Goal: Information Seeking & Learning: Learn about a topic

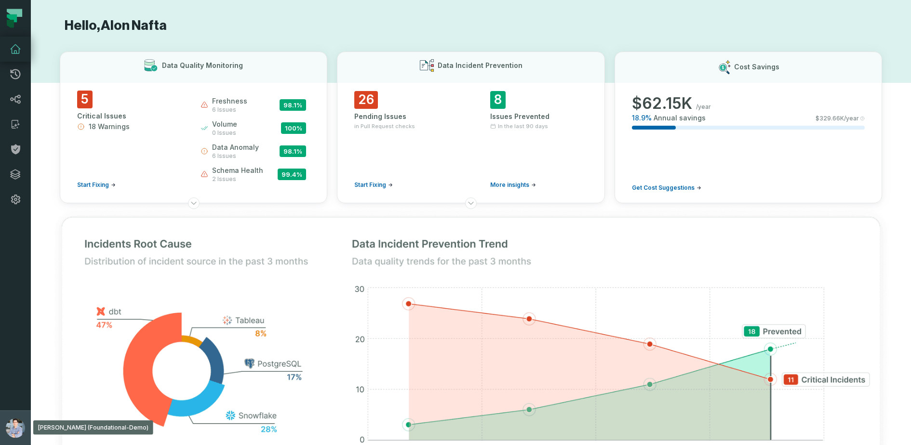
click at [7, 414] on button "[PERSON_NAME] (Foundational-Demo) [EMAIL_ADDRESS][DOMAIN_NAME]" at bounding box center [15, 428] width 31 height 35
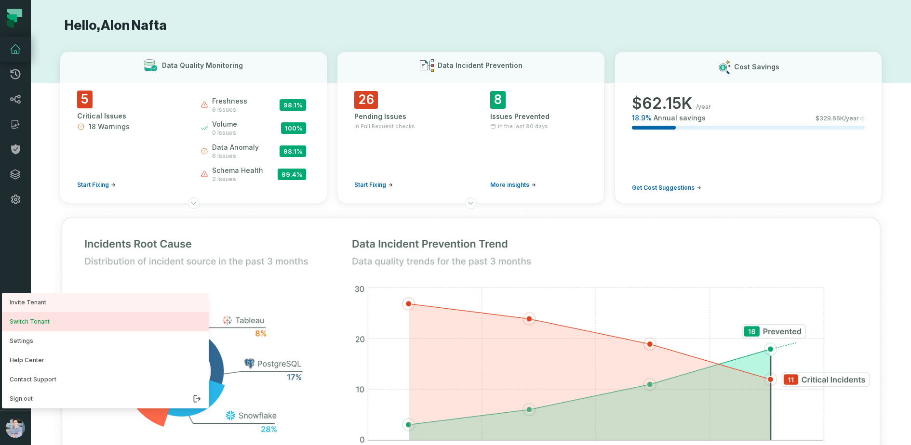
click at [49, 321] on button "Switch Tenant" at bounding box center [105, 321] width 207 height 19
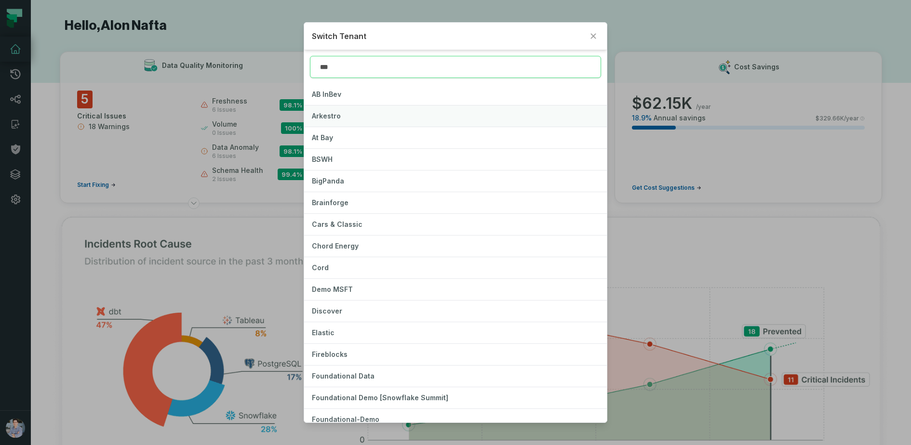
type input "****"
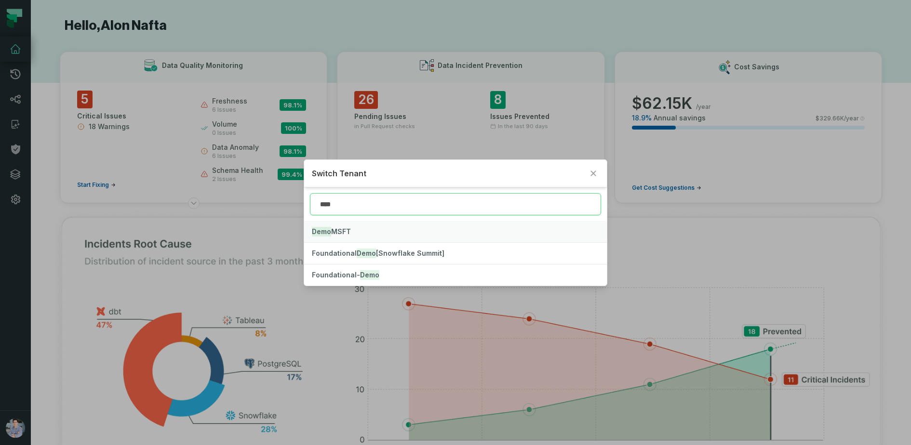
click at [354, 231] on button "Demo MSFT" at bounding box center [455, 231] width 303 height 21
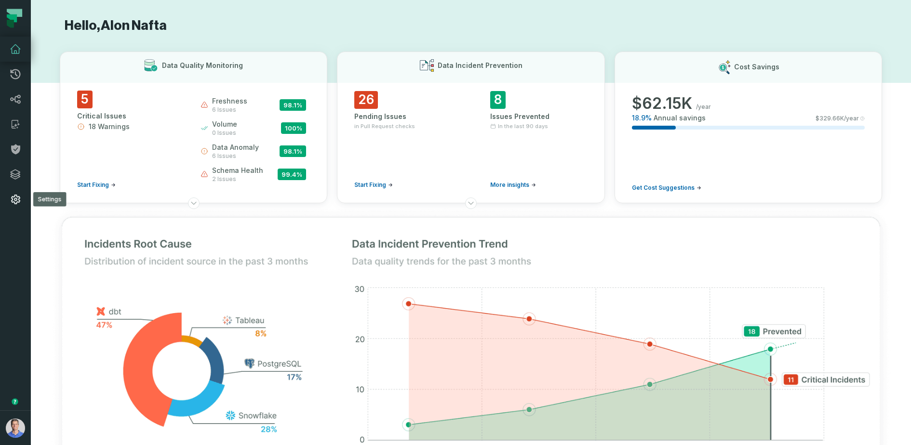
click at [24, 204] on link "Settings" at bounding box center [15, 199] width 31 height 25
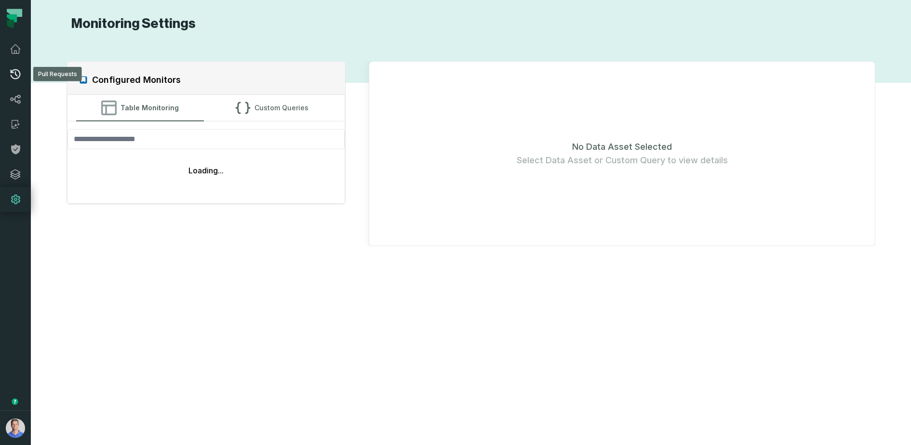
click at [17, 71] on icon at bounding box center [16, 74] width 12 height 12
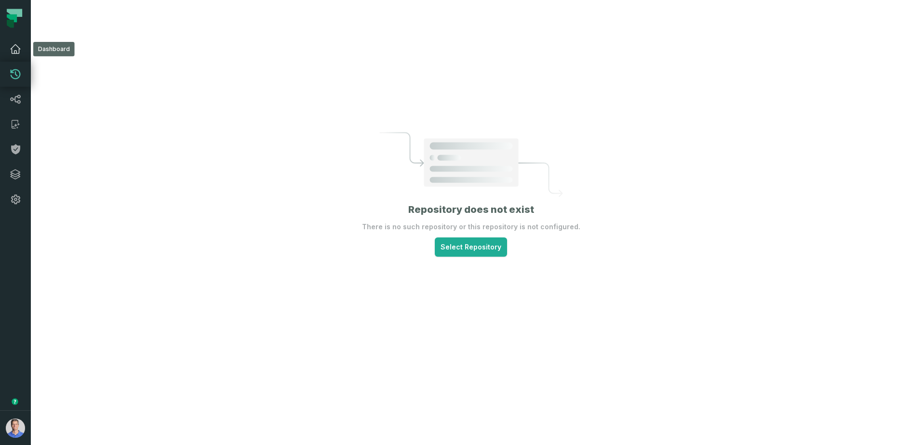
click at [15, 51] on icon at bounding box center [16, 49] width 12 height 12
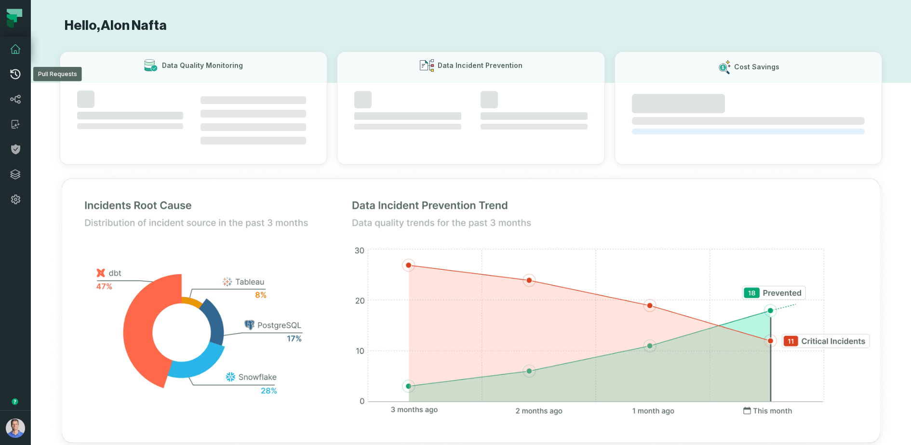
click at [20, 74] on icon at bounding box center [16, 74] width 10 height 10
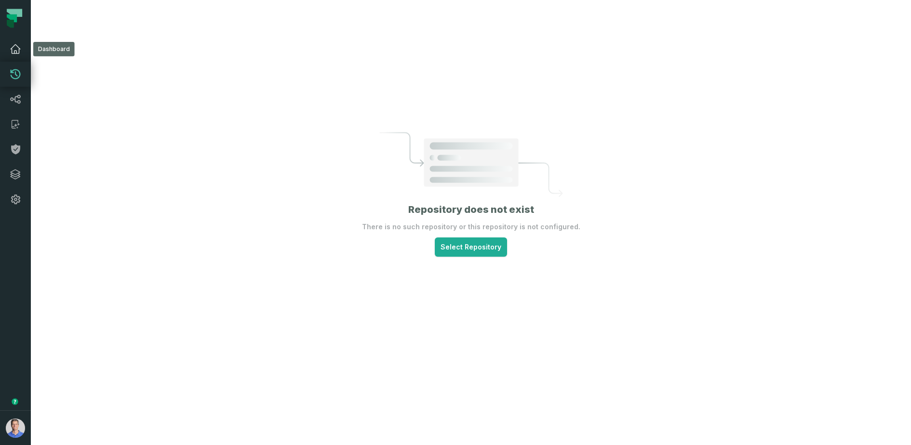
click at [23, 45] on link "Dashboard" at bounding box center [15, 49] width 31 height 25
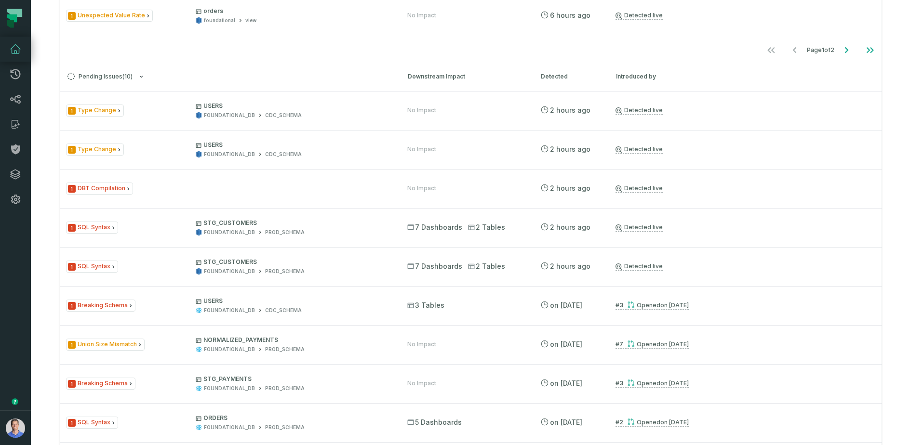
scroll to position [762, 0]
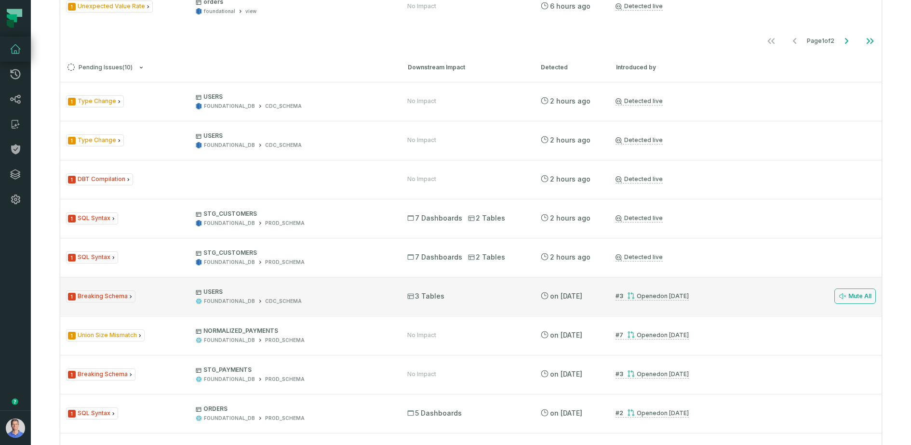
click at [669, 297] on relative-time "11/10/2024, 9:53:25 AM" at bounding box center [674, 296] width 28 height 7
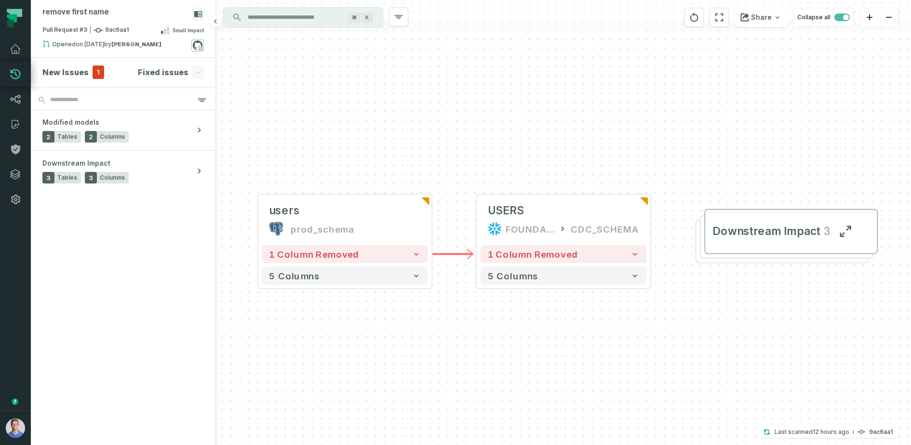
click at [201, 46] on icon at bounding box center [197, 45] width 13 height 13
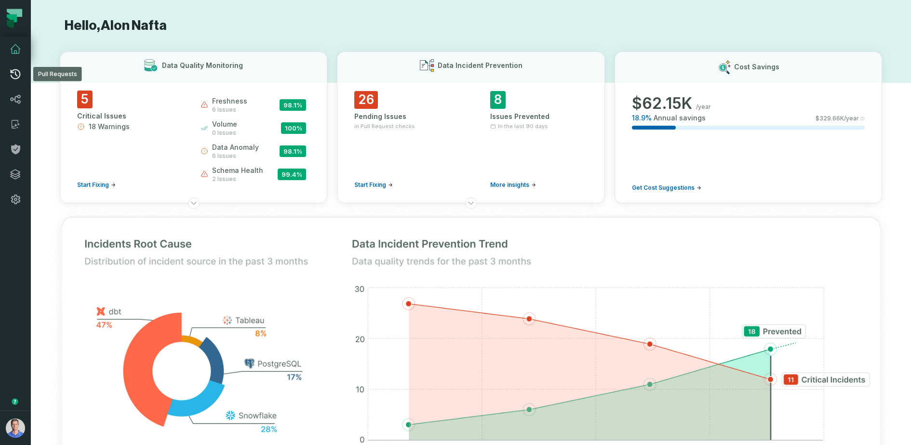
click at [18, 77] on icon at bounding box center [16, 74] width 10 height 10
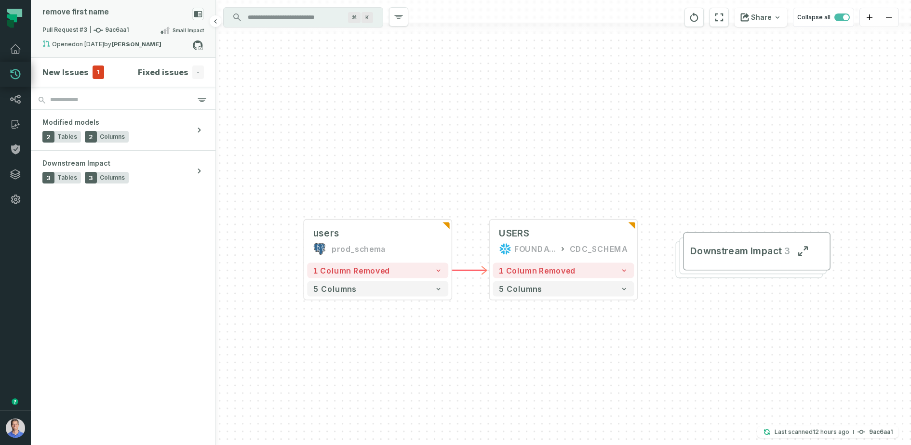
click at [133, 18] on div "remove first name" at bounding box center [122, 16] width 161 height 17
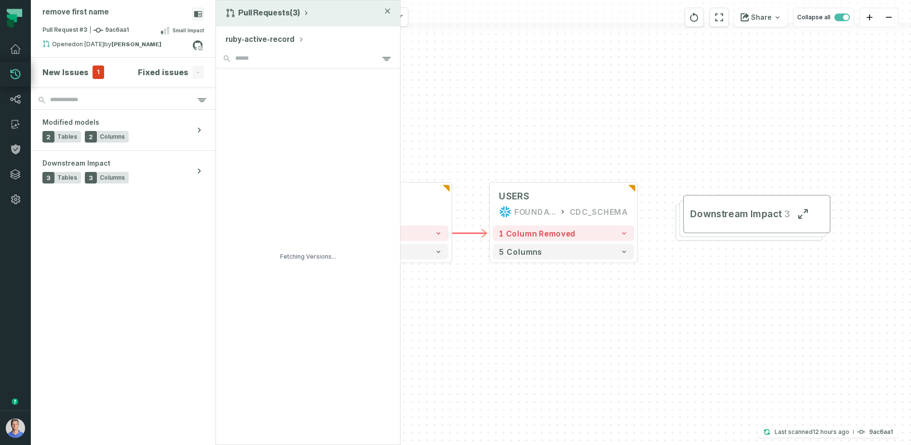
click at [282, 14] on button "Pull Requests (3)" at bounding box center [268, 13] width 84 height 10
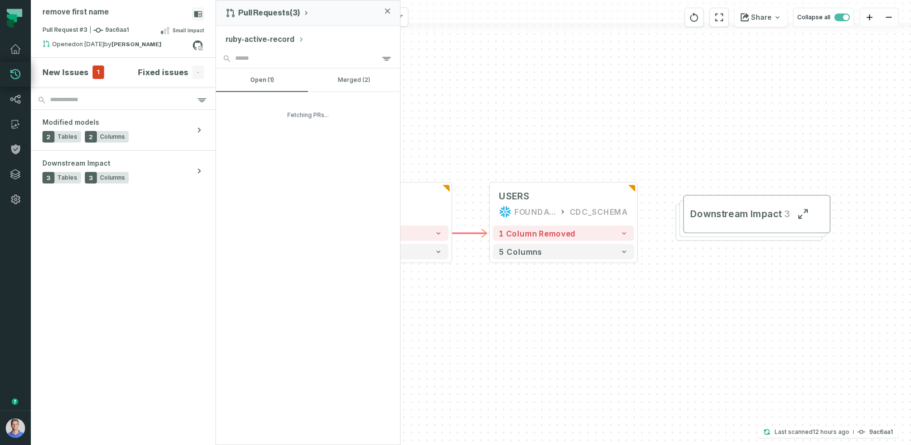
click at [274, 39] on button "ruby-active-record" at bounding box center [265, 40] width 79 height 12
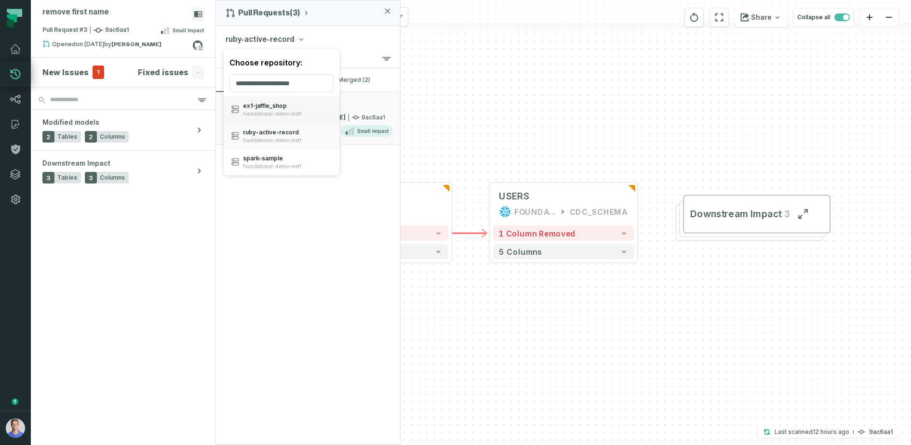
click at [268, 109] on div "ex1- jaffle_ shop foundational-demo-msft" at bounding box center [272, 109] width 58 height 15
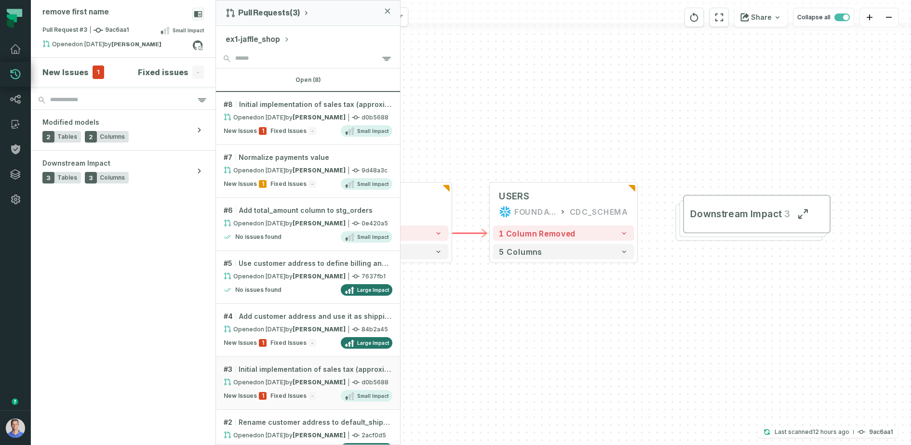
click at [150, 272] on section "New Issues 1 Fixed issues - Modified models 2 Tables 2 Columns Downstream Impac…" at bounding box center [123, 252] width 185 height 388
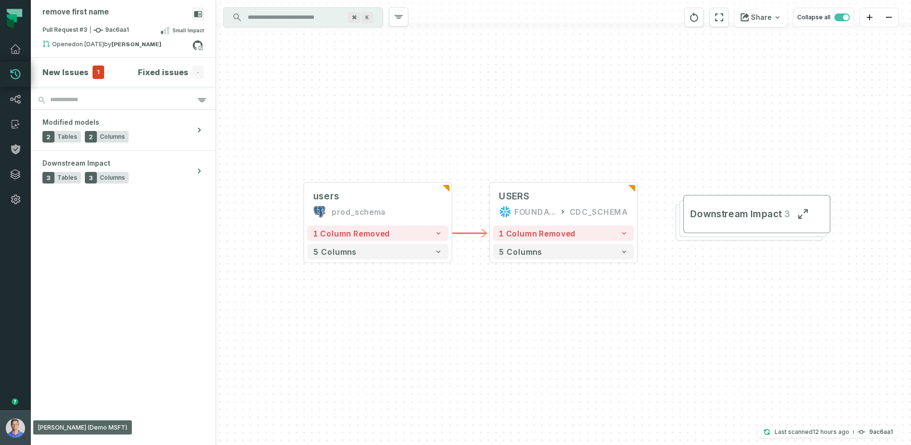
click at [8, 420] on button "Barak Fargoun (Demo MSFT) barak@foundational.io" at bounding box center [15, 428] width 31 height 35
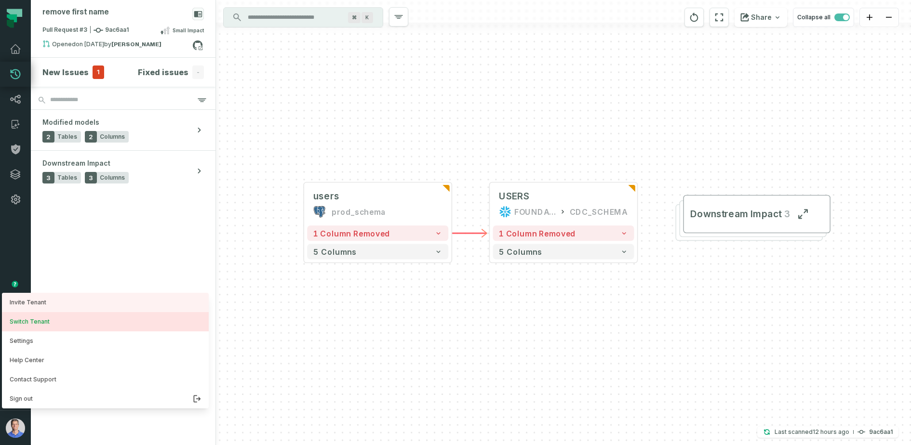
click at [49, 324] on button "Switch Tenant" at bounding box center [105, 321] width 207 height 19
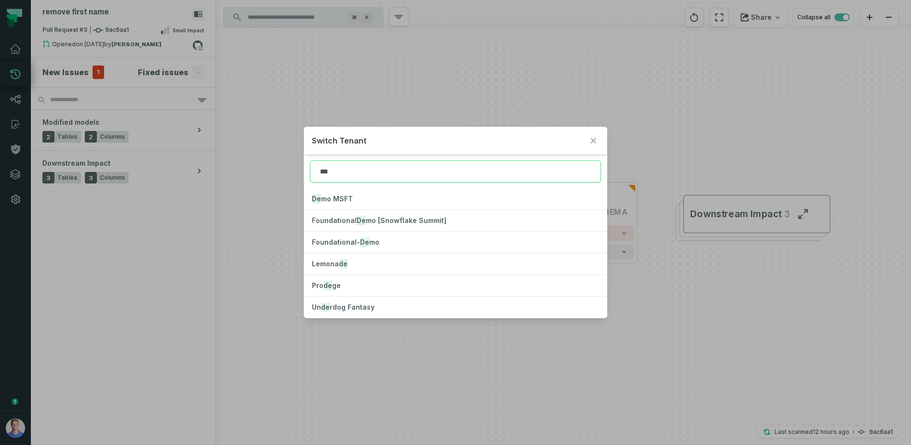
type input "****"
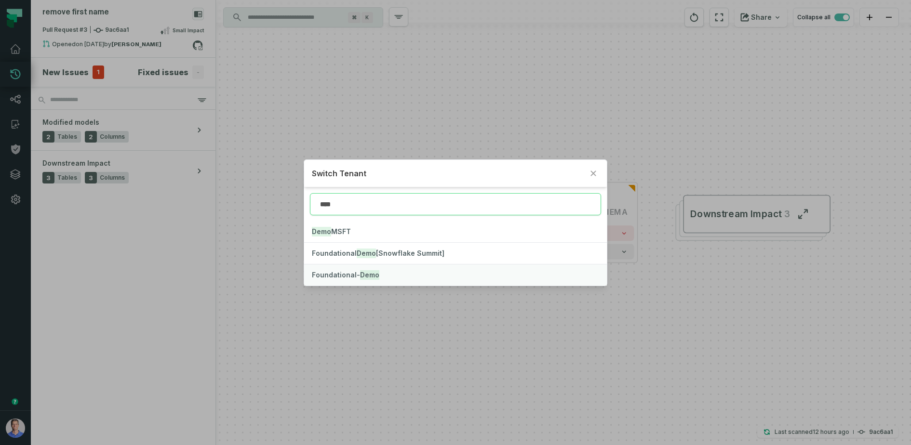
click at [338, 275] on span "Foundational- Demo" at bounding box center [345, 275] width 67 height 8
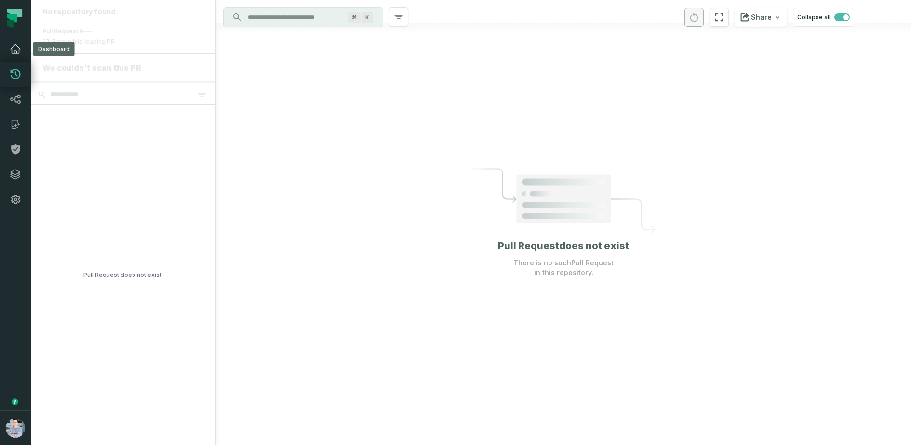
click at [13, 50] on icon at bounding box center [16, 49] width 12 height 12
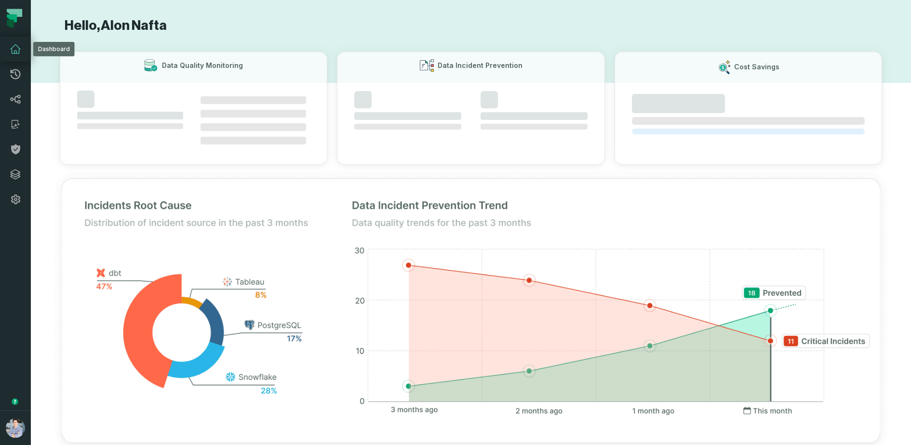
click at [20, 51] on icon at bounding box center [16, 49] width 12 height 12
click at [19, 67] on link "Pull Requests" at bounding box center [15, 74] width 31 height 25
